Goal: Information Seeking & Learning: Learn about a topic

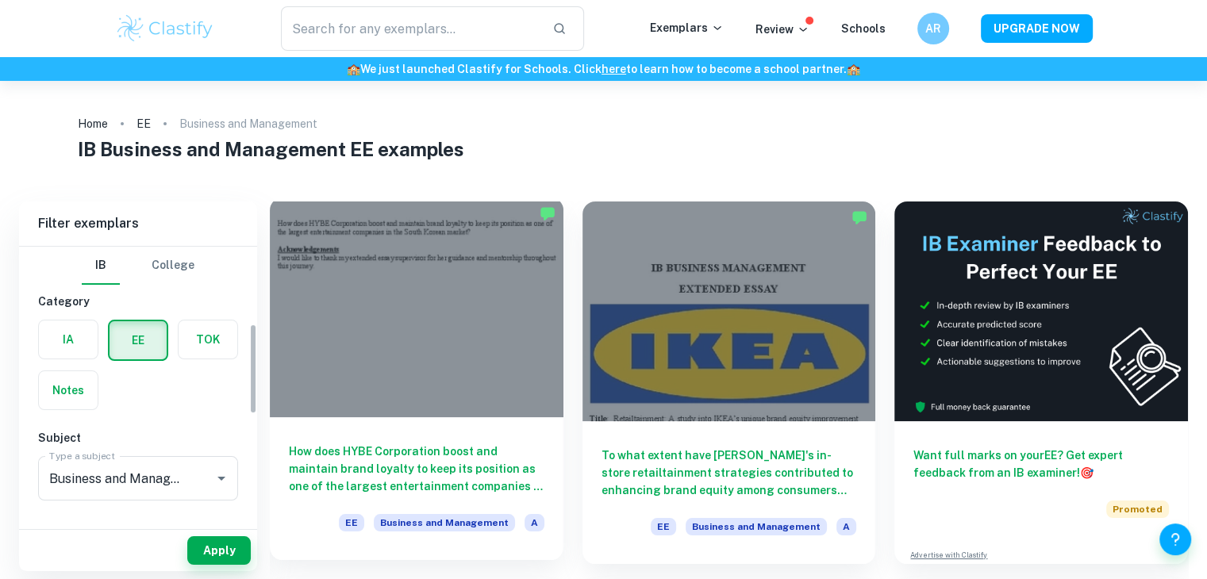
scroll to position [235, 0]
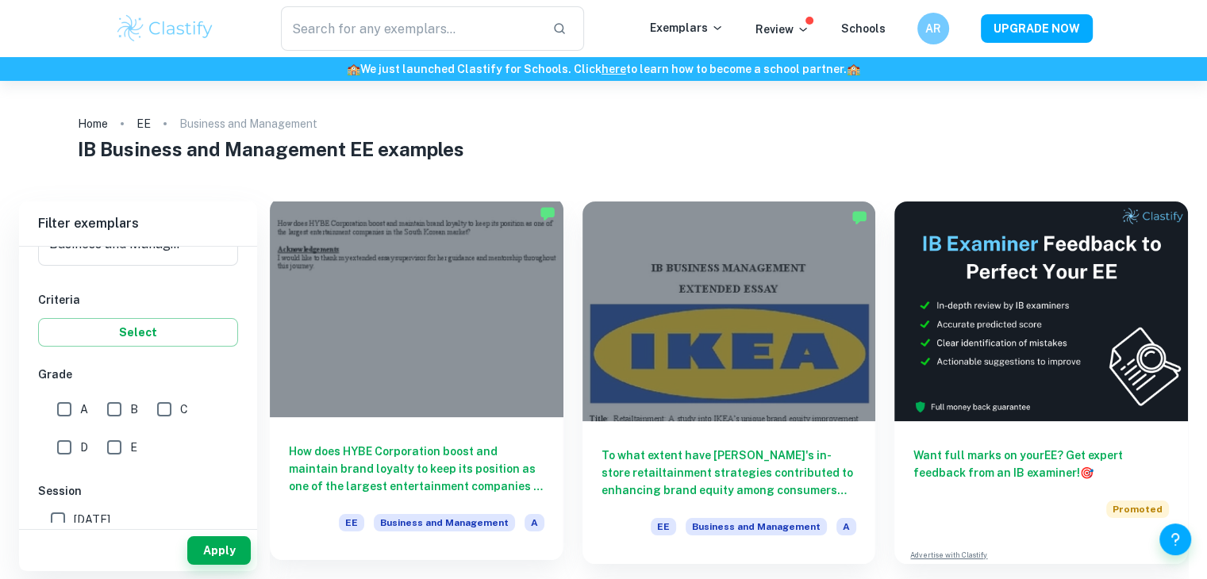
click at [372, 355] on div at bounding box center [417, 308] width 294 height 220
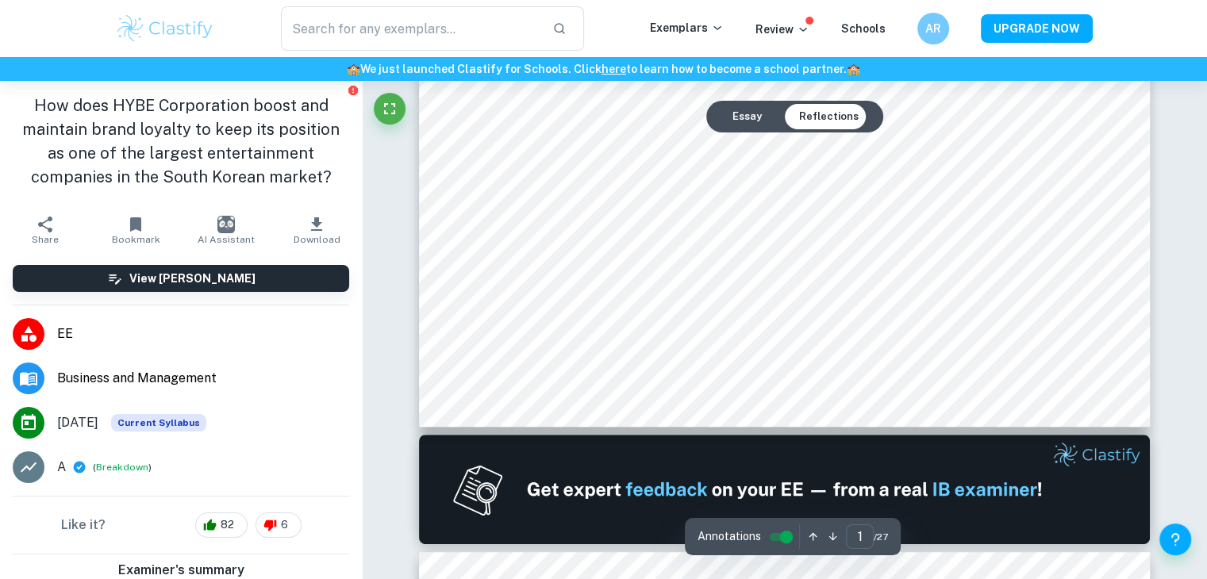
scroll to position [720, 0]
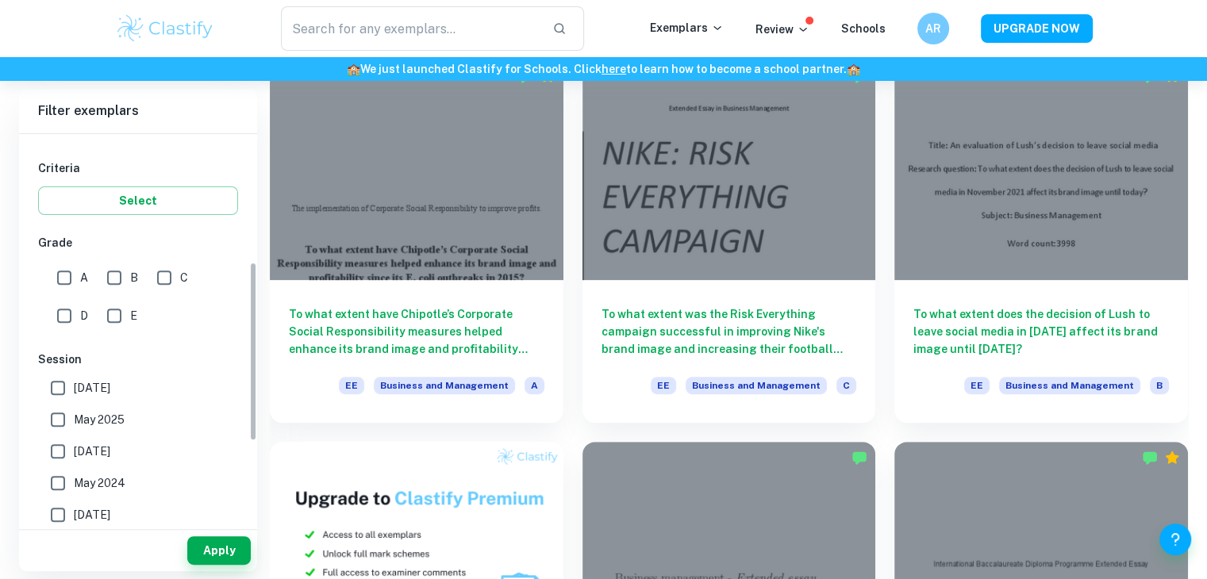
scroll to position [286, 0]
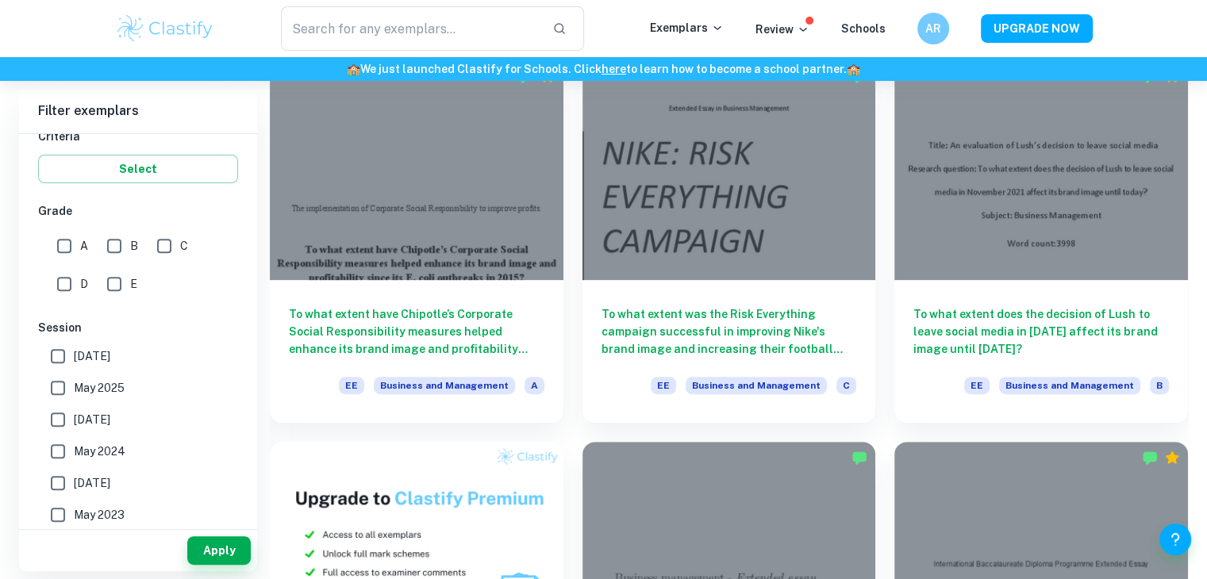
click at [93, 357] on span "[DATE]" at bounding box center [92, 356] width 36 height 17
click at [74, 357] on input "[DATE]" at bounding box center [58, 356] width 32 height 32
checkbox input "true"
click at [106, 394] on span "May 2025" at bounding box center [99, 387] width 51 height 17
click at [74, 394] on input "May 2025" at bounding box center [58, 388] width 32 height 32
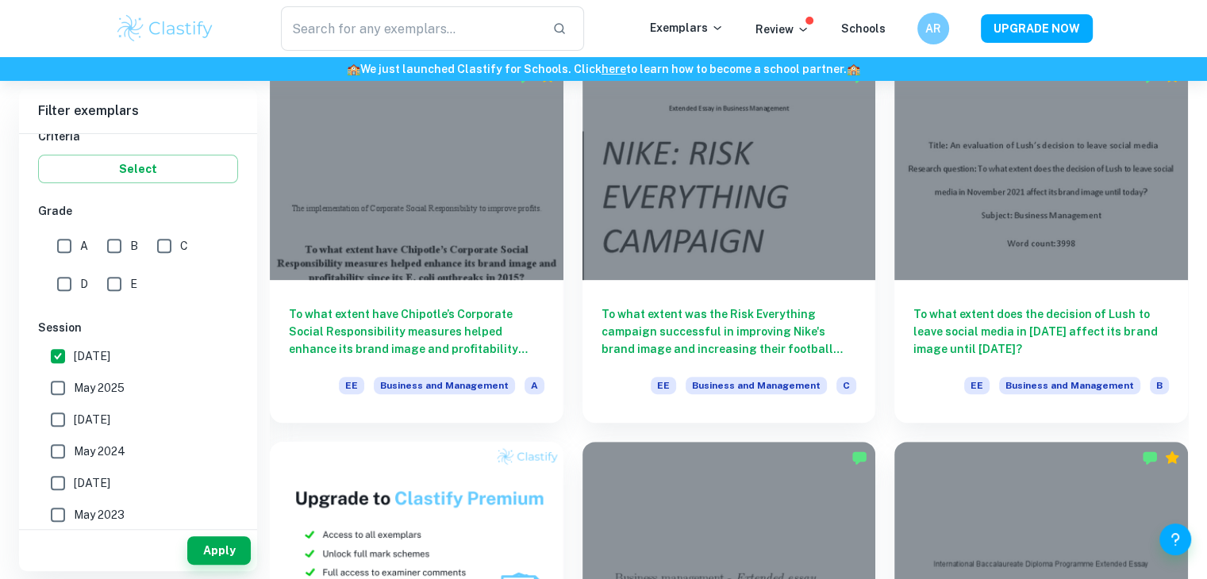
checkbox input "true"
click at [217, 540] on button "Apply" at bounding box center [218, 550] width 63 height 29
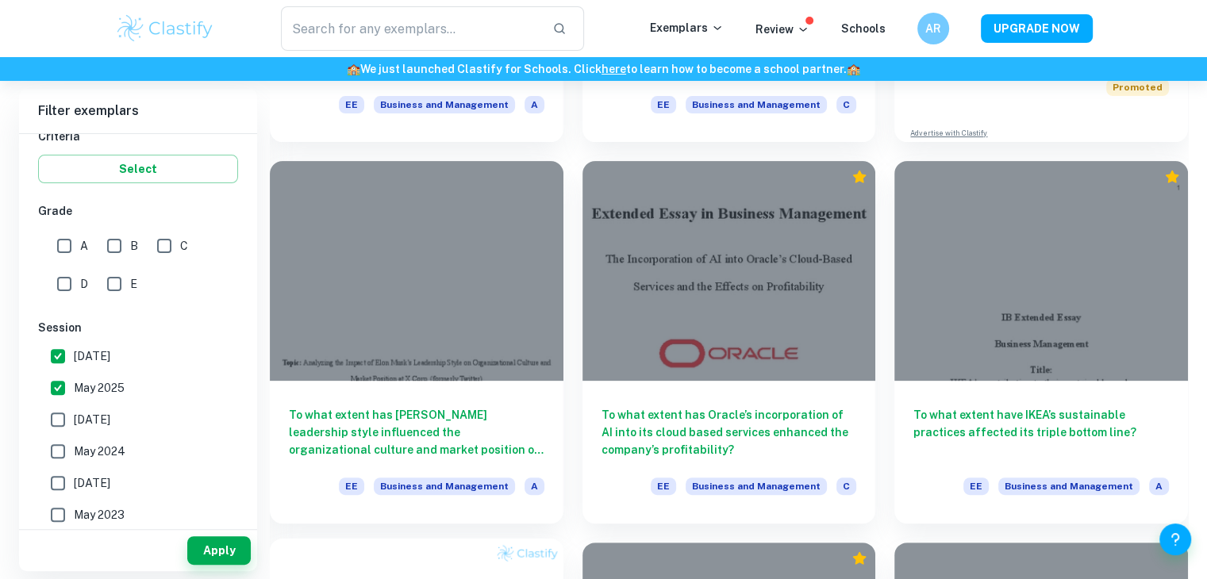
scroll to position [421, 0]
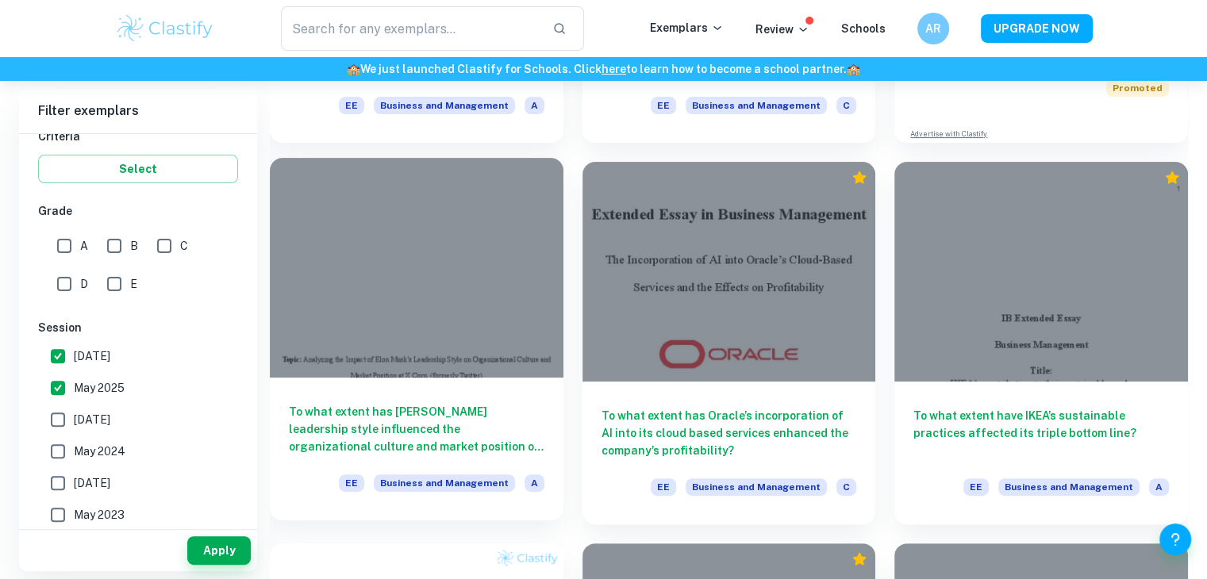
click at [420, 417] on h6 "To what extent has [PERSON_NAME] leadership style influenced the organizational…" at bounding box center [416, 429] width 255 height 52
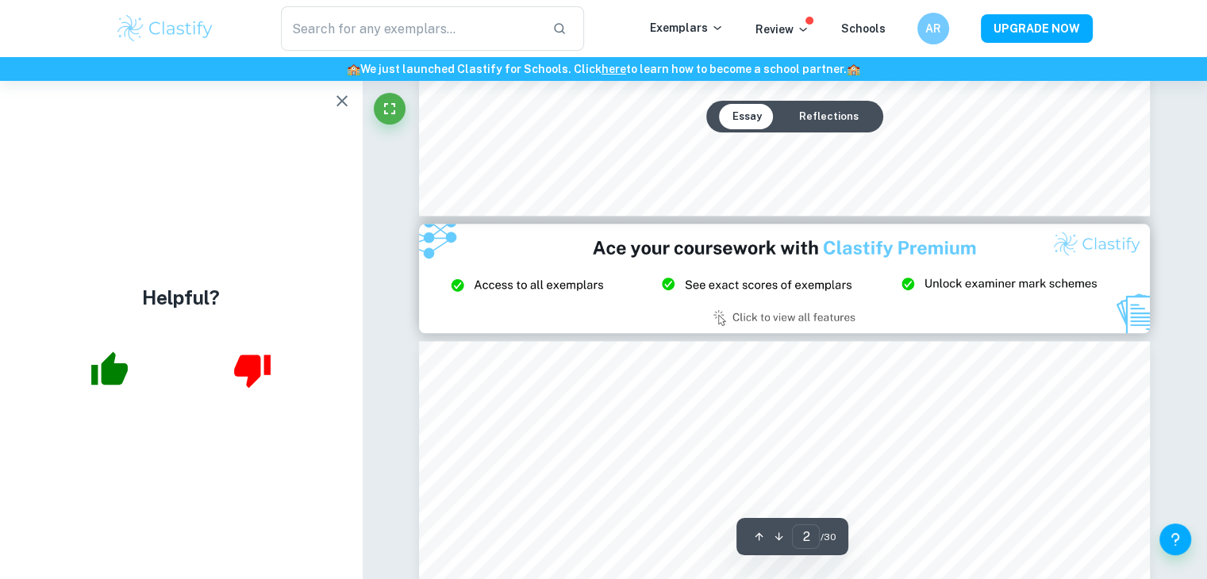
scroll to position [542, 0]
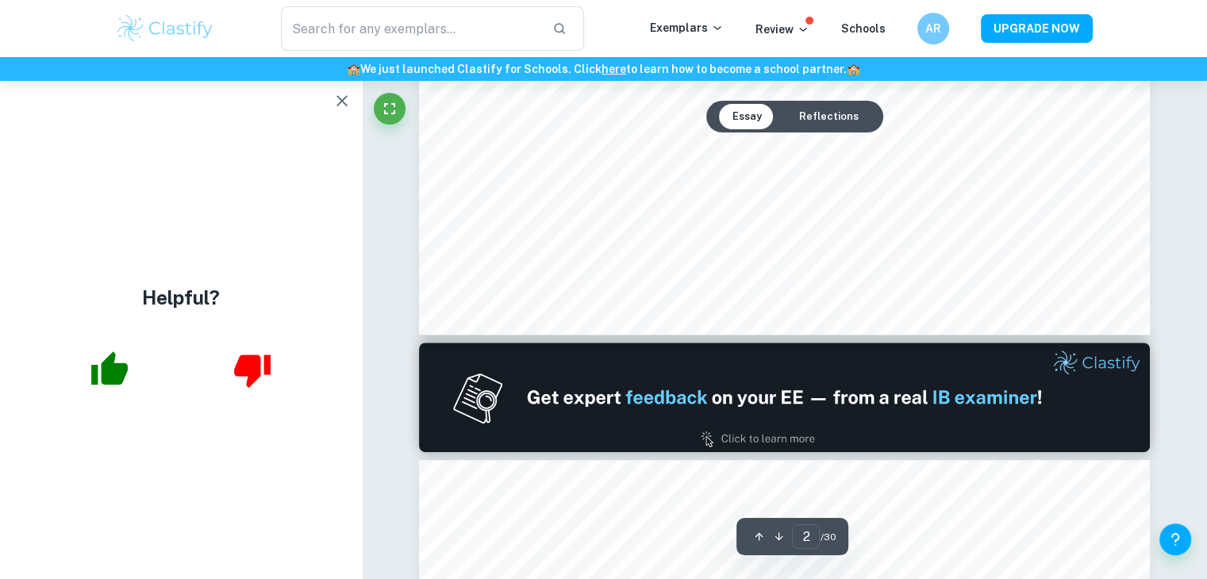
type input "1"
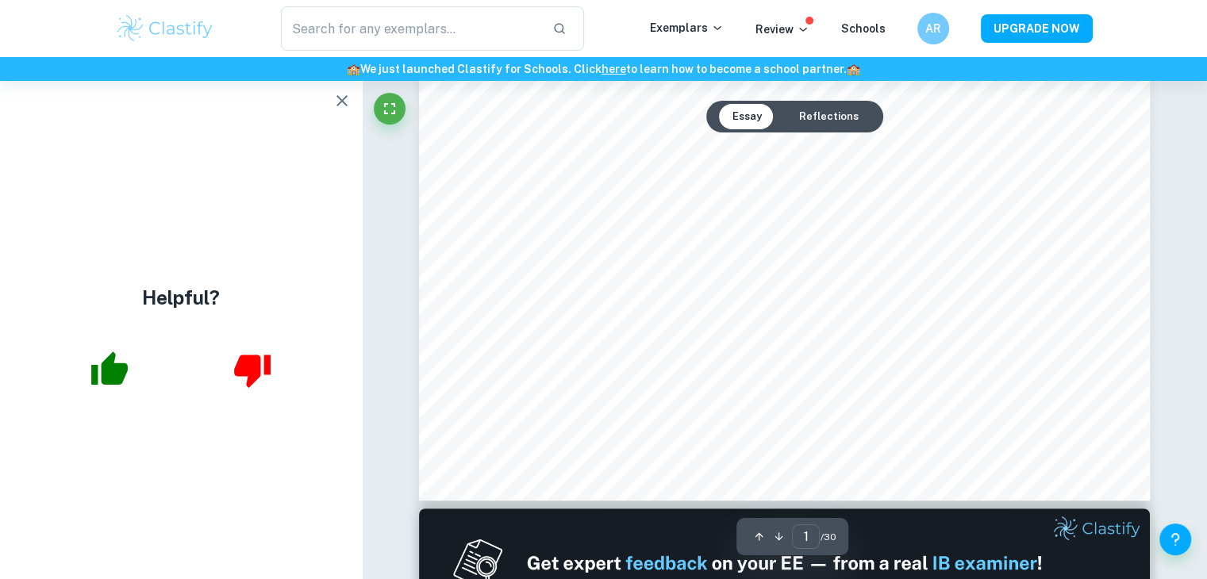
scroll to position [0, 0]
